Goal: Find specific page/section: Find specific page/section

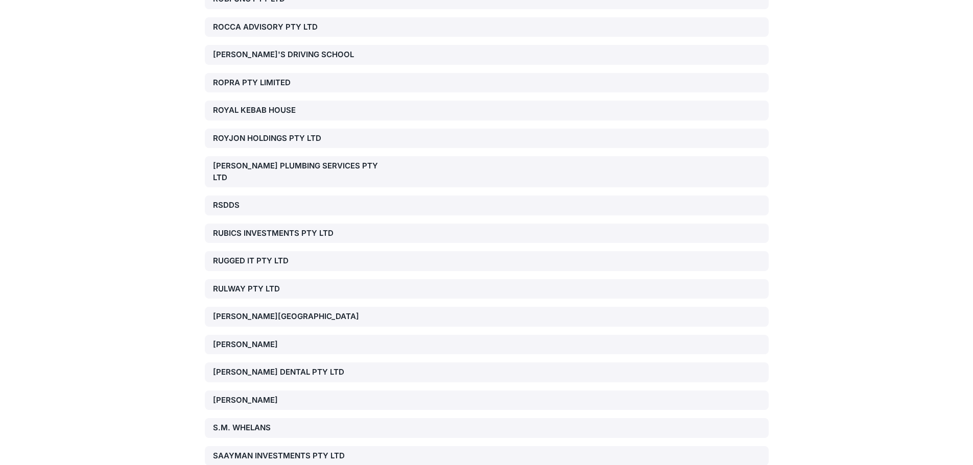
click at [238, 422] on div "S.M. WHELANS" at bounding box center [303, 428] width 180 height 12
click at [228, 422] on div "S.M. WHELANS" at bounding box center [303, 428] width 180 height 12
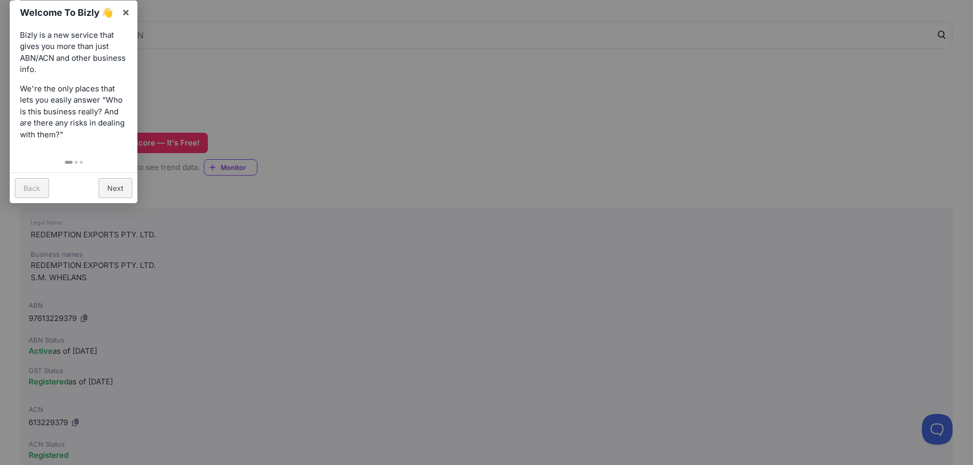
scroll to position [51, 0]
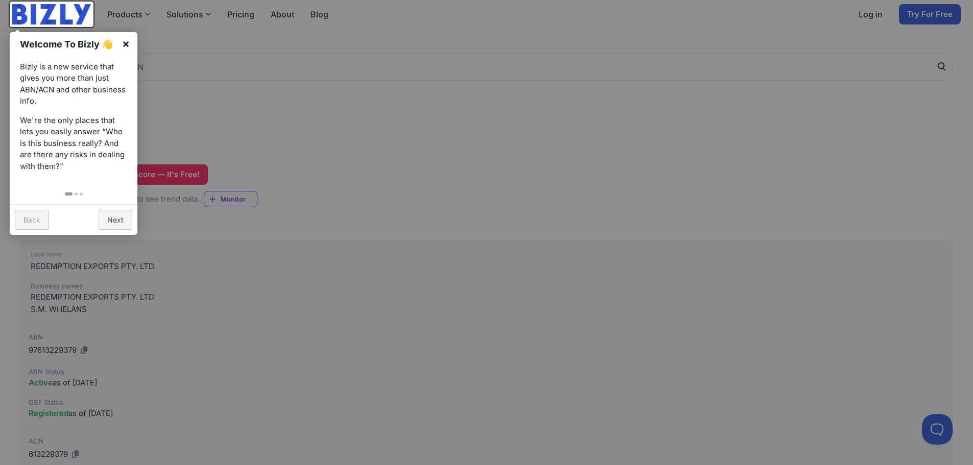
click at [126, 41] on link "×" at bounding box center [125, 43] width 23 height 23
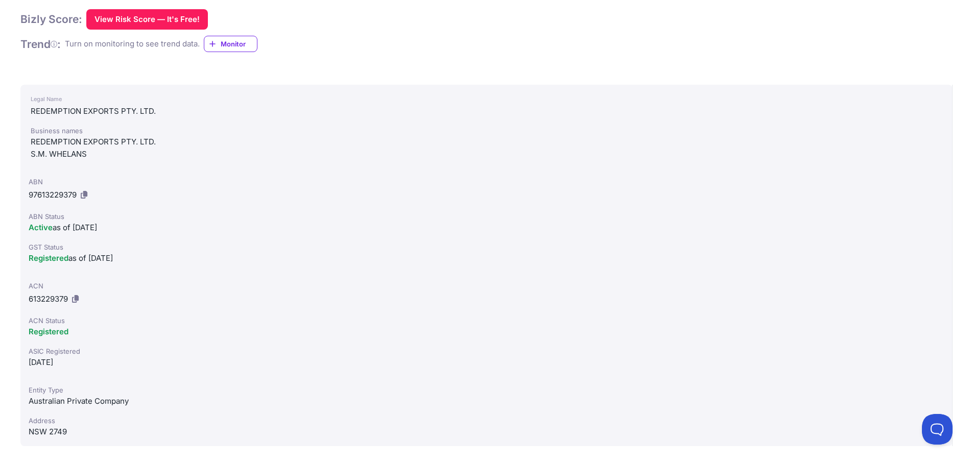
scroll to position [255, 0]
